Goal: Information Seeking & Learning: Find specific fact

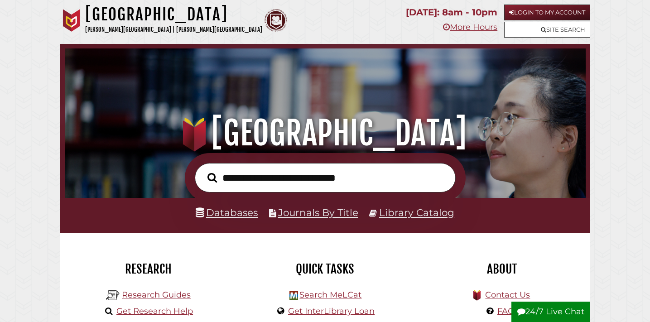
scroll to position [172, 516]
click at [358, 173] on input "text" at bounding box center [325, 177] width 261 height 29
type input "**********"
click at [203, 170] on button "Search" at bounding box center [212, 177] width 19 height 15
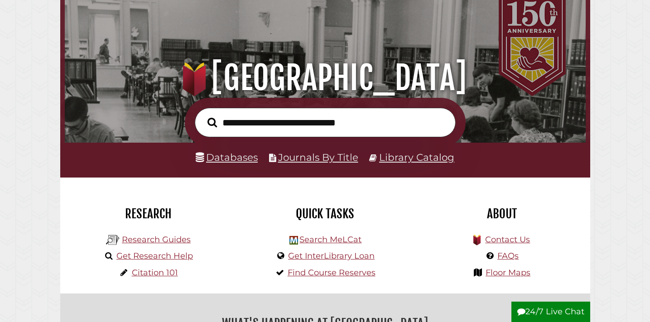
scroll to position [58, 0]
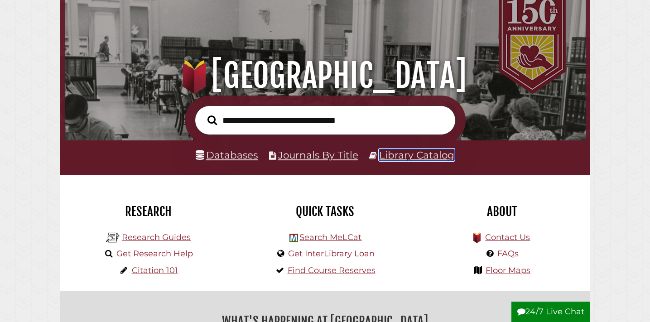
click at [414, 156] on link "Library Catalog" at bounding box center [416, 155] width 75 height 12
